Goal: Information Seeking & Learning: Learn about a topic

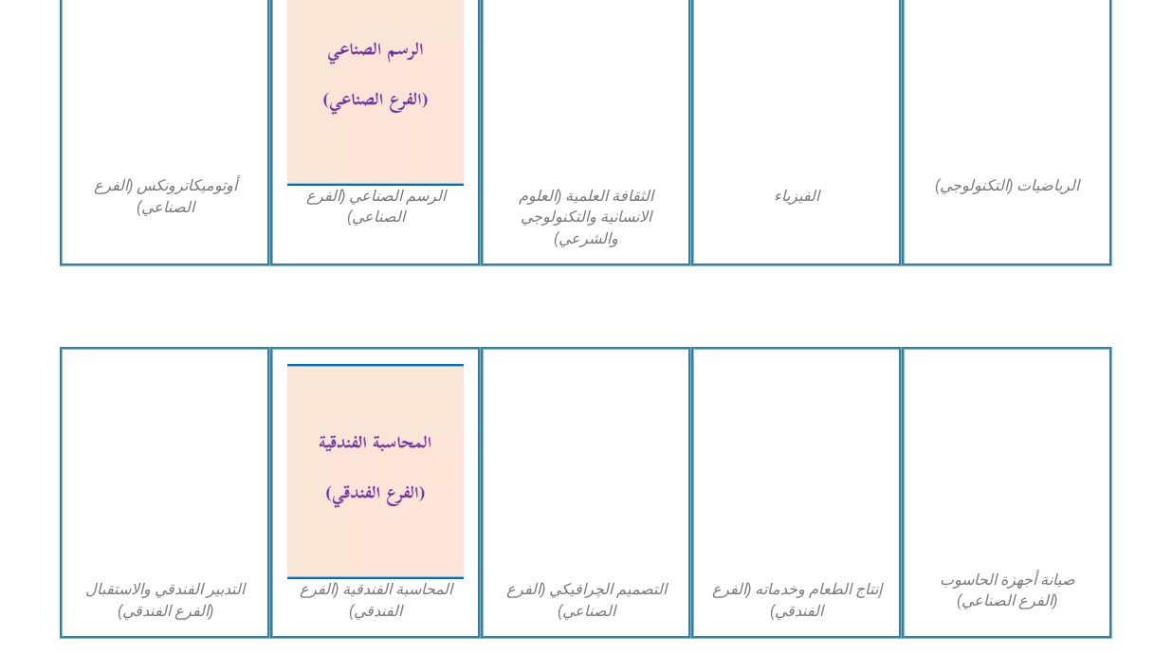
scroll to position [1723, 0]
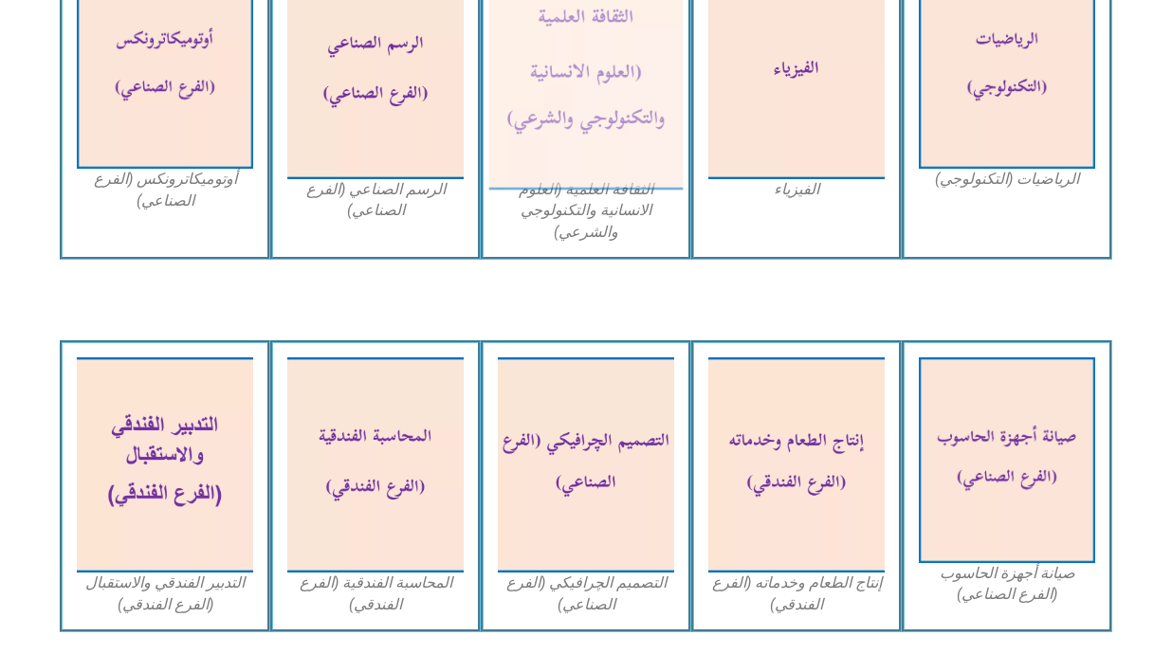
click at [646, 113] on img at bounding box center [586, 72] width 194 height 237
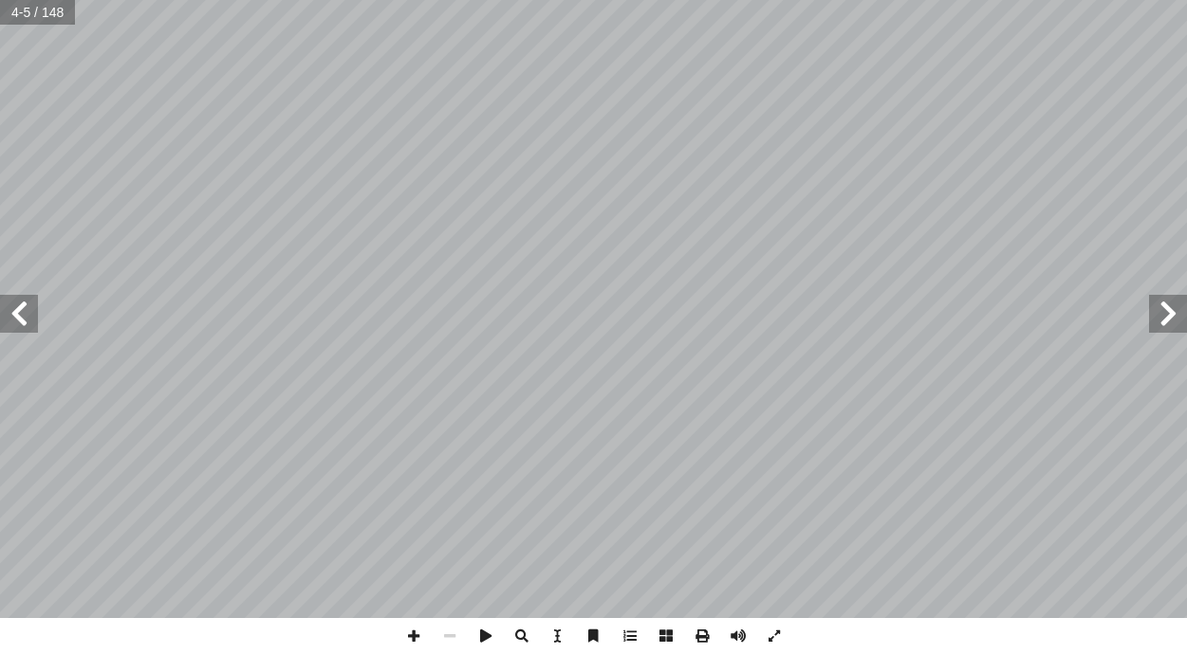
click at [30, 323] on span at bounding box center [19, 314] width 38 height 38
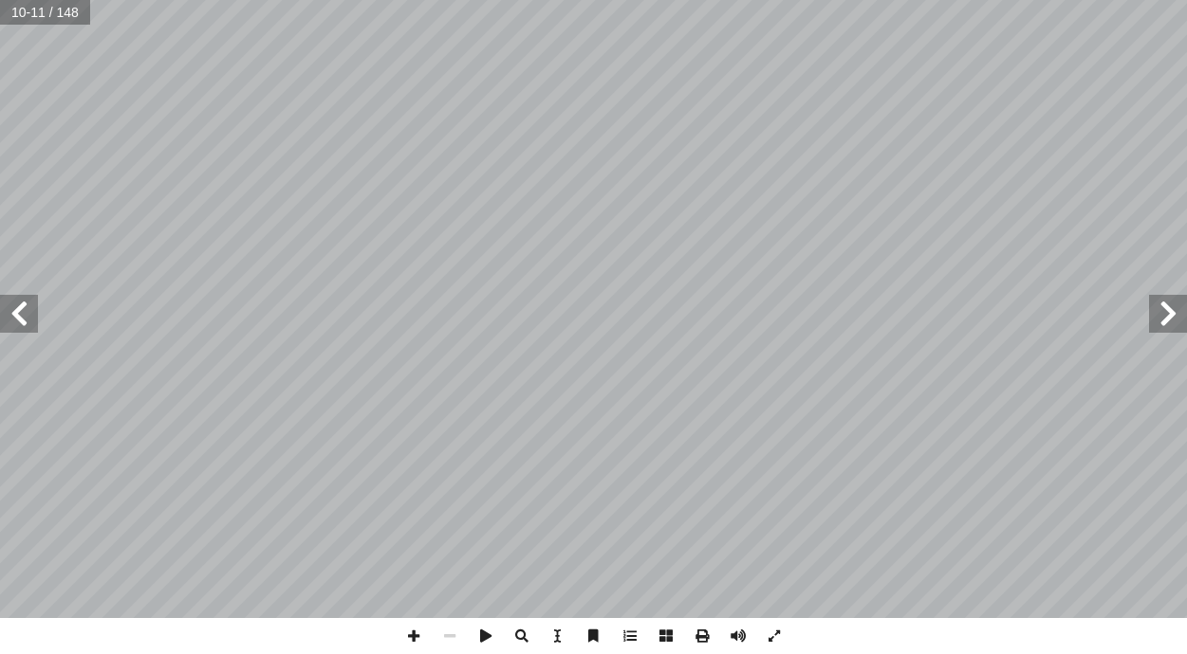
click at [30, 323] on span at bounding box center [19, 314] width 38 height 38
click at [1167, 322] on span at bounding box center [1168, 314] width 38 height 38
click at [1169, 332] on span at bounding box center [1168, 314] width 38 height 38
